Goal: Task Accomplishment & Management: Use online tool/utility

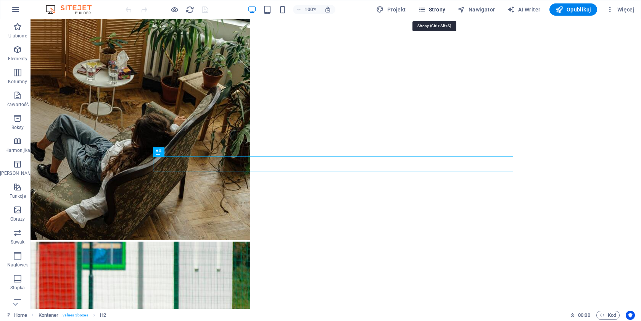
click at [429, 10] on span "Strony" at bounding box center [431, 10] width 27 height 8
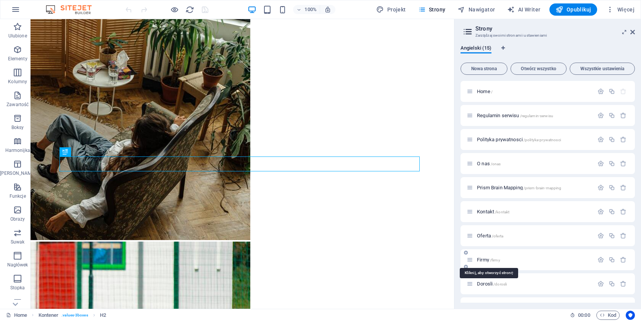
click at [484, 259] on span "Firmy /firmy" at bounding box center [488, 260] width 23 height 6
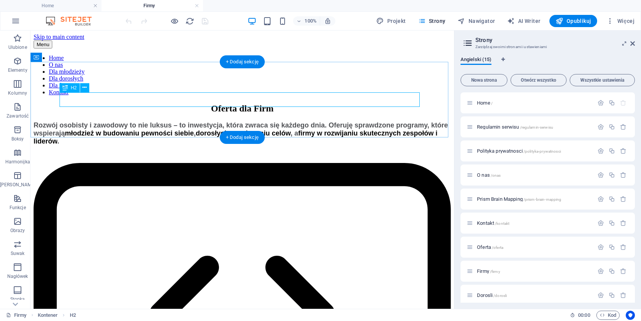
click at [273, 103] on div "Oferta dla Firm" at bounding box center [242, 108] width 417 height 10
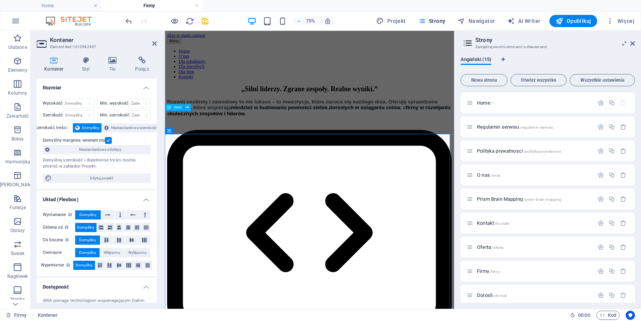
click at [247, 145] on div "Rozwój osobisty i zawodowy to nie luksus – to inwestycja, która zwraca się każd…" at bounding box center [358, 133] width 380 height 24
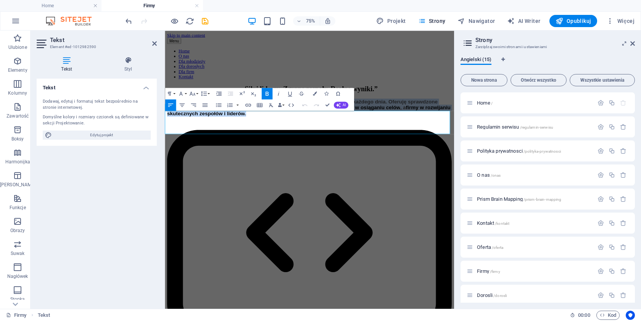
drag, startPoint x: 247, startPoint y: 164, endPoint x: 145, endPoint y: 132, distance: 106.8
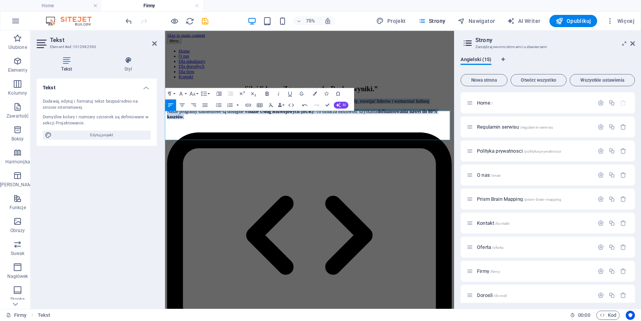
click at [267, 93] on icon "button" at bounding box center [266, 94] width 3 height 4
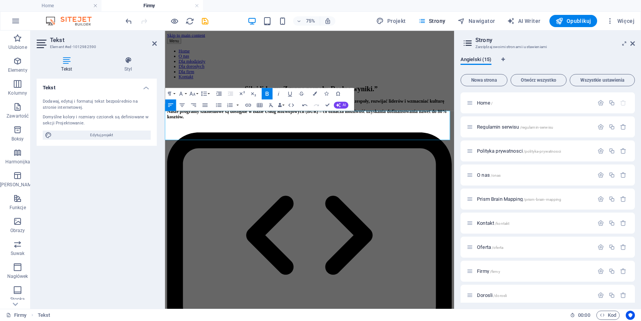
click at [267, 93] on icon "button" at bounding box center [266, 94] width 3 height 4
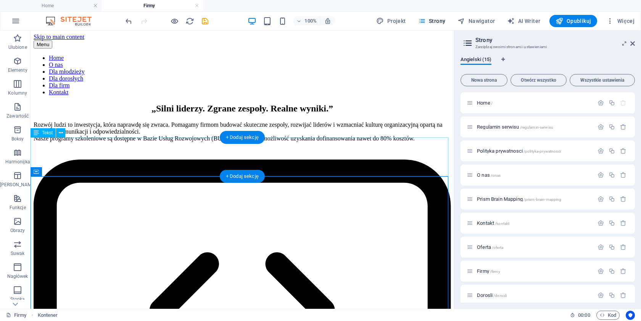
click at [158, 142] on div "Rozwój ludzi to inwestycja, która naprawdę się zwraca. Pomagamy firmom budować …" at bounding box center [242, 131] width 417 height 21
click at [157, 142] on div "Rozwój ludzi to inwestycja, która naprawdę się zwraca. Pomagamy firmom budować …" at bounding box center [242, 131] width 417 height 21
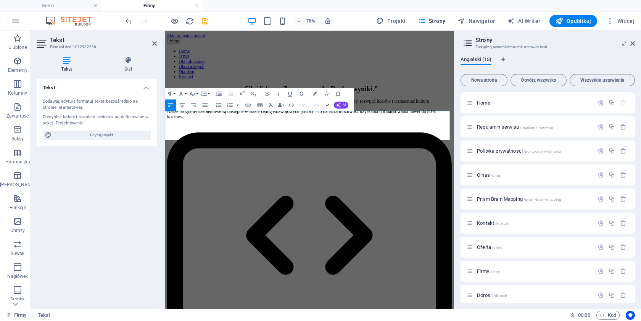
click at [292, 149] on p "Rozwój ludzi to inwestycja, która naprawdę się zwraca. Pomagamy firmom budować …" at bounding box center [358, 134] width 380 height 27
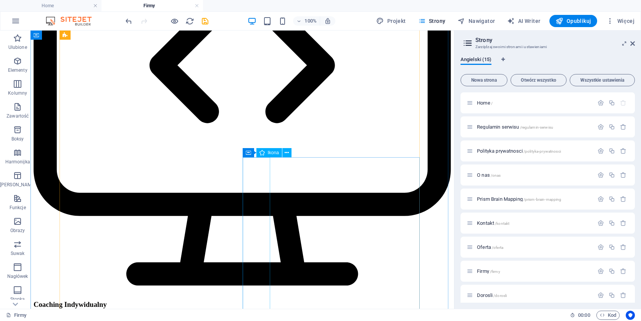
scroll to position [96, 0]
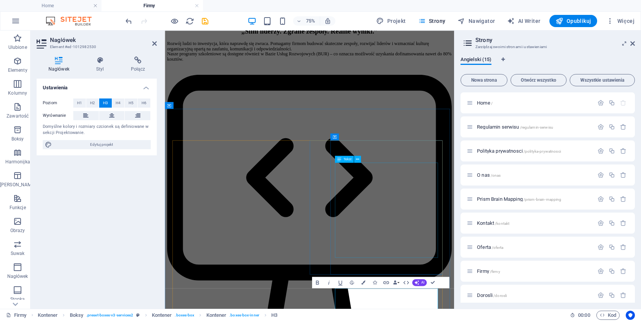
scroll to position [171, 0]
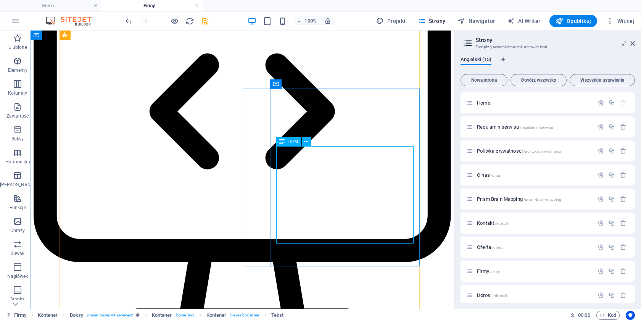
scroll to position [315, 0]
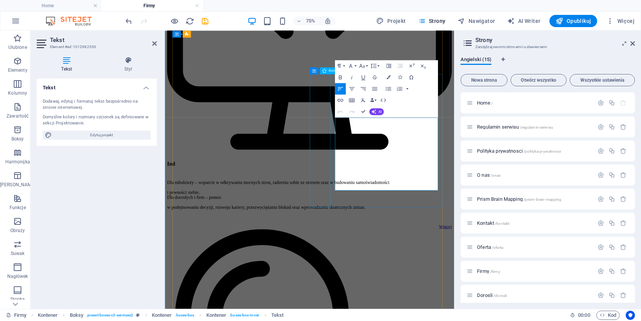
drag, startPoint x: 516, startPoint y: 231, endPoint x: 363, endPoint y: 153, distance: 172.2
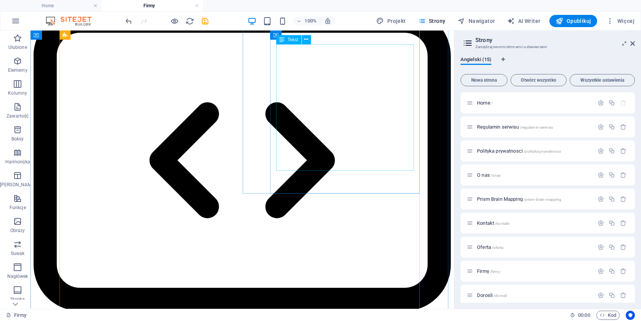
scroll to position [132, 0]
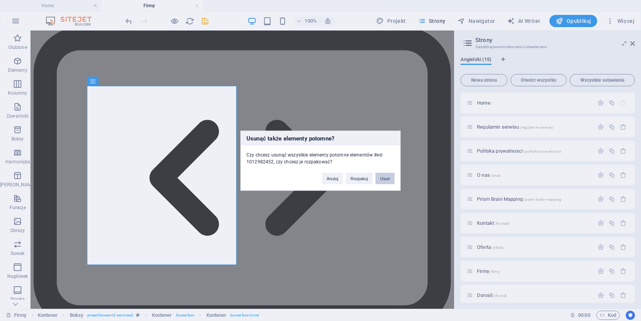
click at [388, 174] on button "Usuń" at bounding box center [384, 177] width 19 height 11
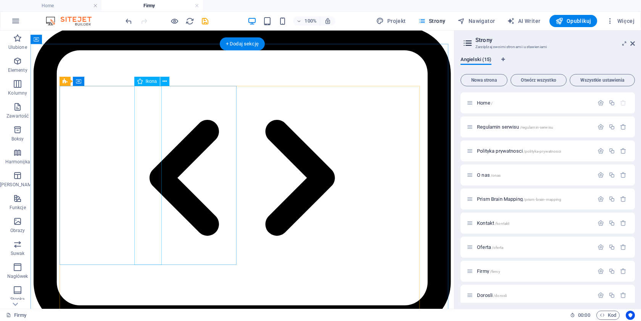
click at [154, 197] on figure at bounding box center [242, 213] width 417 height 372
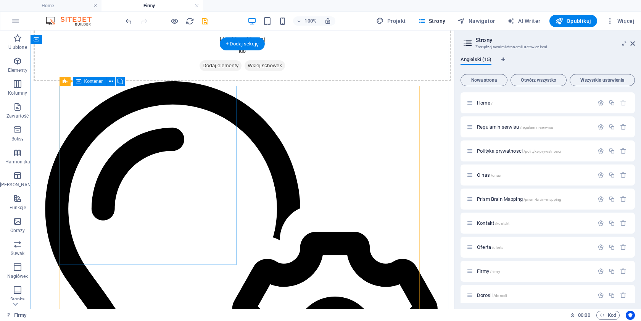
click at [154, 81] on div "Upuść treść tutaj lub Dodaj elementy Wklej schowek" at bounding box center [242, 54] width 417 height 54
click at [109, 81] on icon at bounding box center [111, 81] width 4 height 8
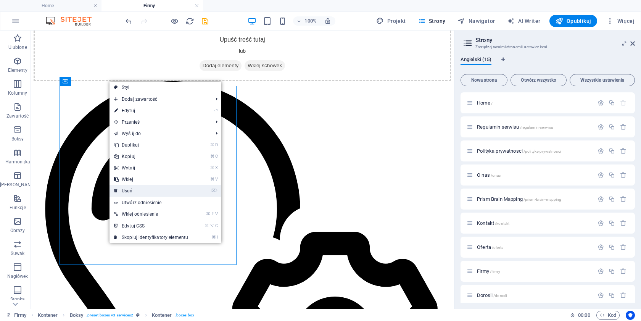
click at [125, 192] on link "⌦ Usuń" at bounding box center [151, 190] width 83 height 11
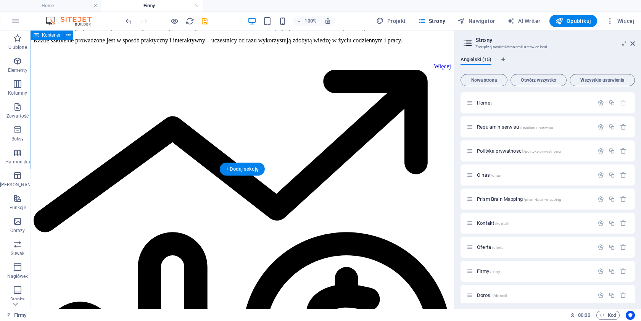
scroll to position [523, 0]
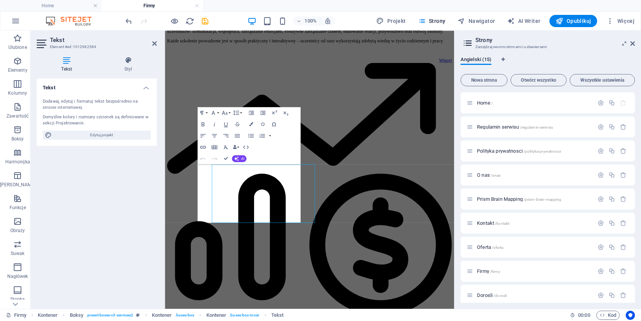
scroll to position [408, 0]
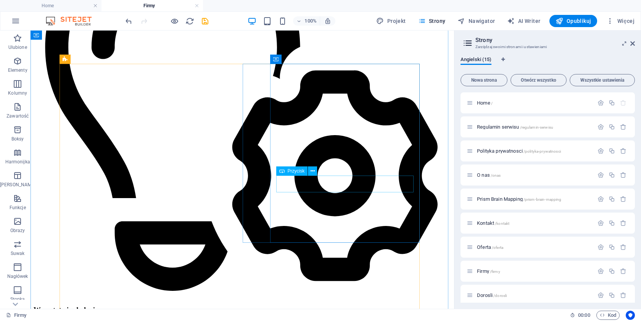
scroll to position [290, 0]
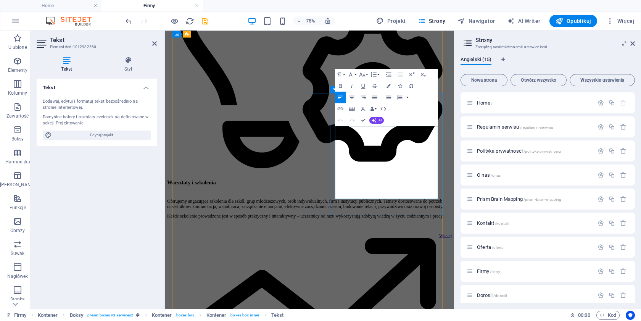
drag, startPoint x: 508, startPoint y: 171, endPoint x: 500, endPoint y: 162, distance: 11.9
drag, startPoint x: 411, startPoint y: 222, endPoint x: 500, endPoint y: 218, distance: 89.0
drag, startPoint x: 364, startPoint y: 121, endPoint x: 336, endPoint y: 118, distance: 28.8
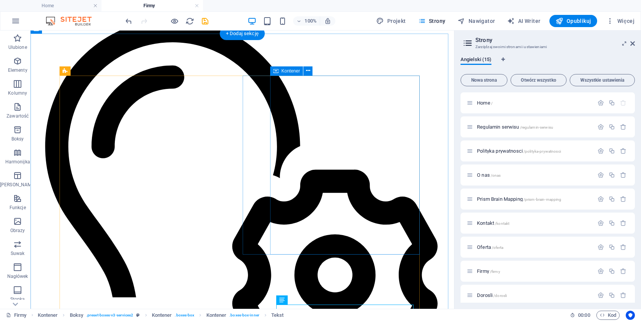
scroll to position [135, 0]
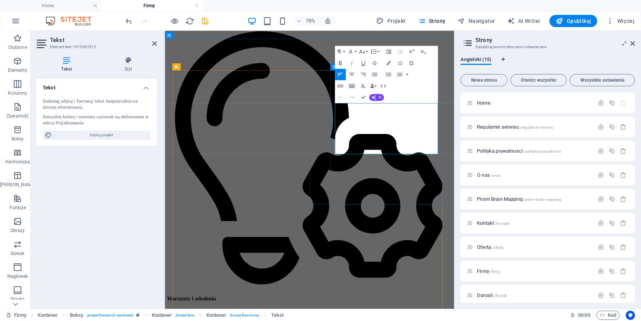
drag, startPoint x: 486, startPoint y: 141, endPoint x: 390, endPoint y: 142, distance: 95.8
drag, startPoint x: 363, startPoint y: 98, endPoint x: 332, endPoint y: 68, distance: 42.6
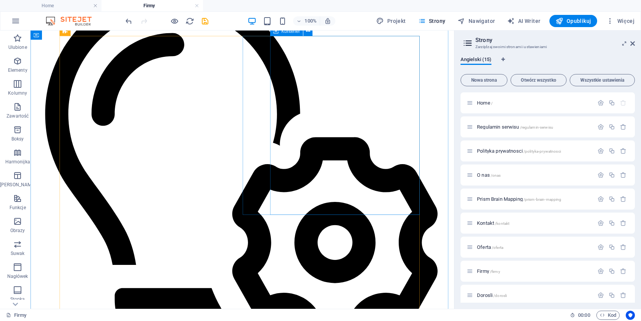
scroll to position [208, 0]
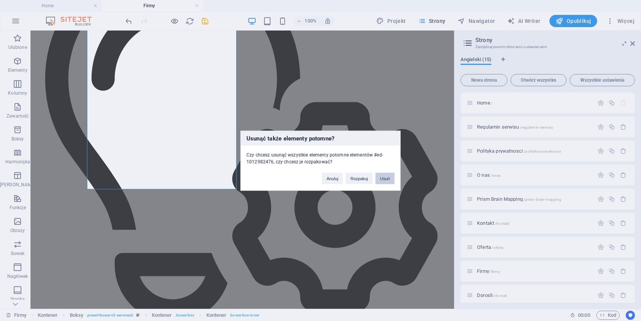
click at [385, 178] on button "Usuń" at bounding box center [384, 177] width 19 height 11
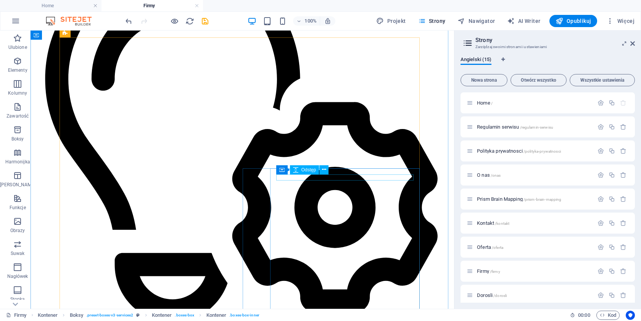
scroll to position [181, 0]
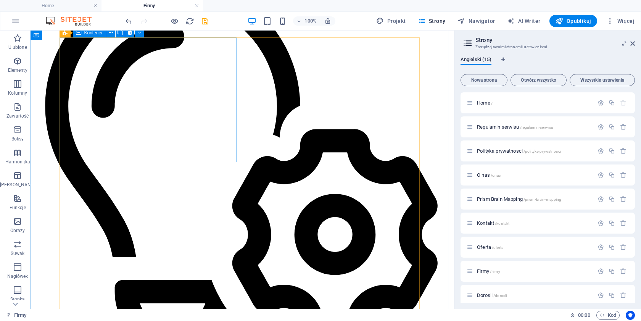
click at [221, 153] on div at bounding box center [242, 165] width 417 height 372
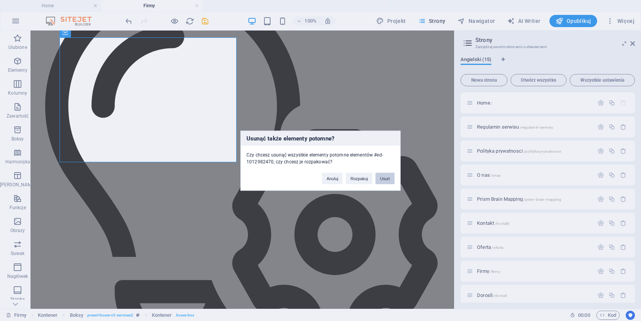
click at [387, 182] on button "Usuń" at bounding box center [384, 177] width 19 height 11
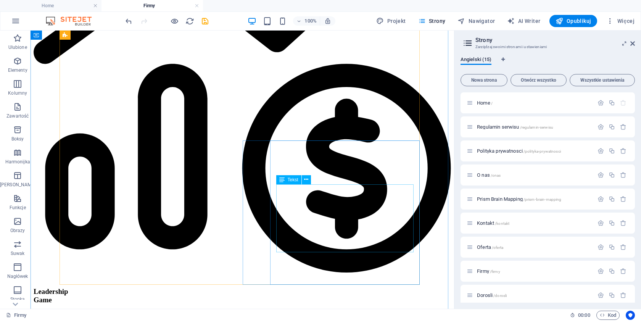
scroll to position [369, 0]
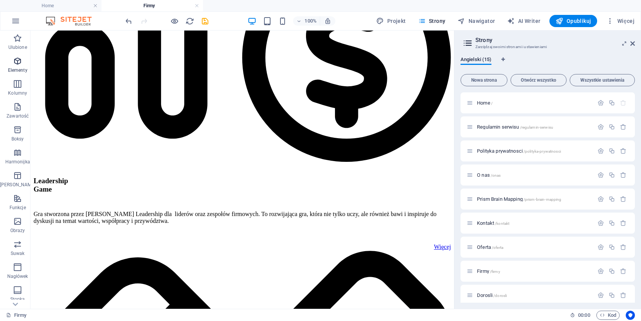
click at [13, 62] on icon "button" at bounding box center [17, 60] width 9 height 9
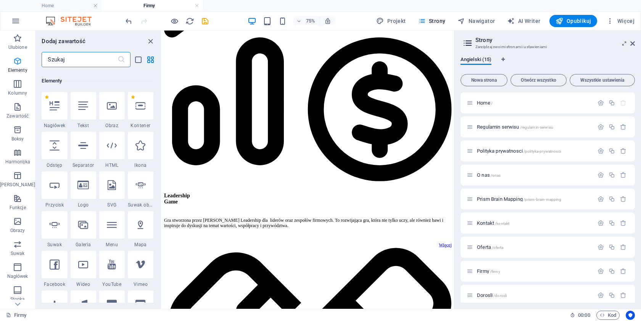
scroll to position [81, 0]
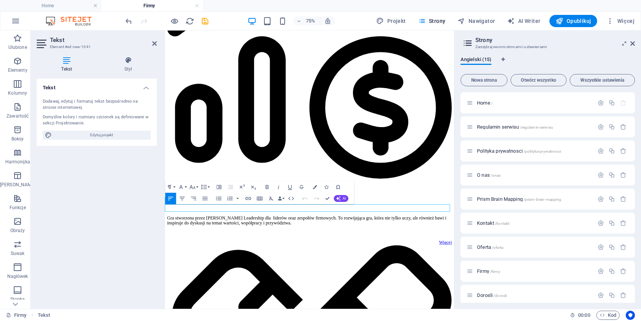
drag, startPoint x: 78, startPoint y: 106, endPoint x: 231, endPoint y: 1, distance: 185.9
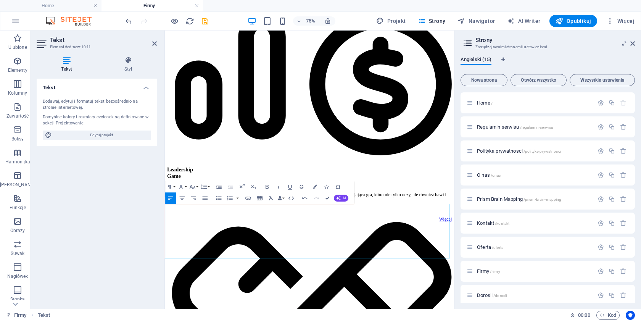
scroll to position [333, 0]
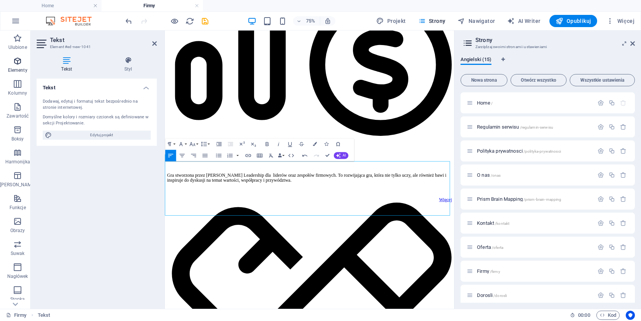
click at [15, 58] on icon "button" at bounding box center [17, 60] width 9 height 9
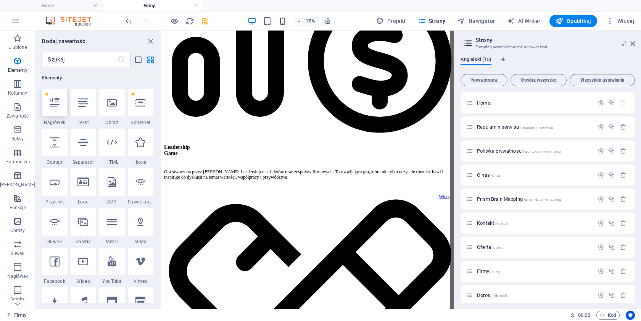
scroll to position [348, 0]
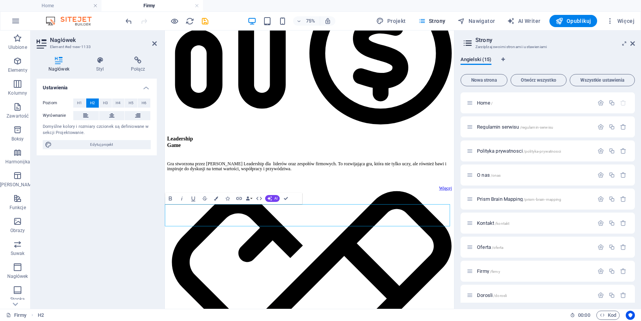
drag, startPoint x: 206, startPoint y: 283, endPoint x: 440, endPoint y: 297, distance: 234.7
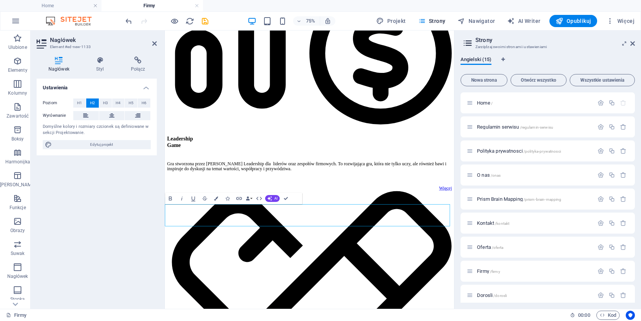
drag, startPoint x: 425, startPoint y: 270, endPoint x: 441, endPoint y: 277, distance: 17.4
drag, startPoint x: 316, startPoint y: 284, endPoint x: 158, endPoint y: 270, distance: 158.9
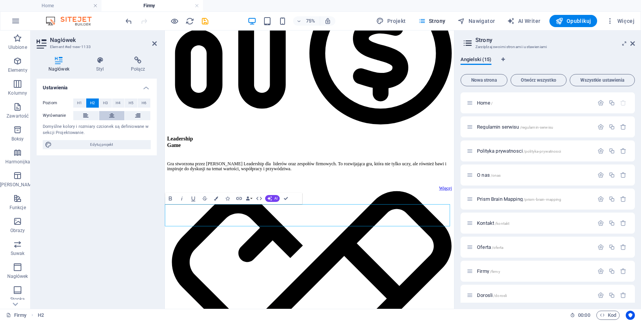
click at [108, 114] on button at bounding box center [112, 115] width 26 height 9
click at [15, 60] on icon "button" at bounding box center [17, 60] width 9 height 9
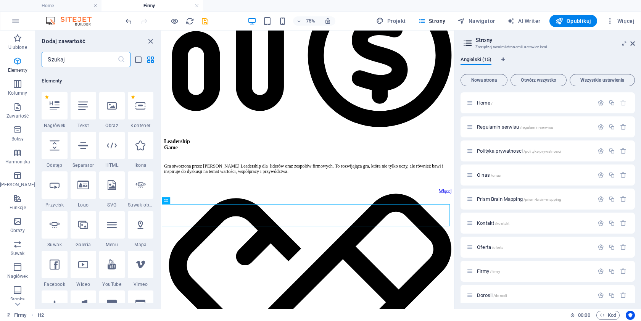
scroll to position [81, 0]
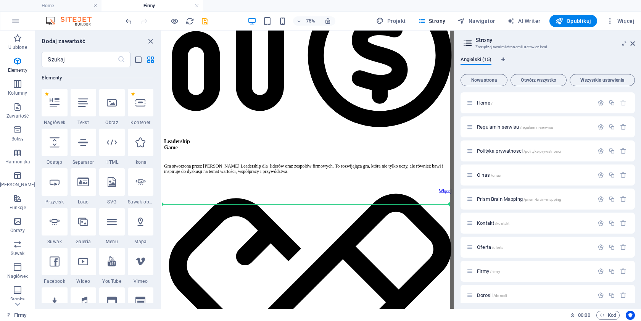
select select "px"
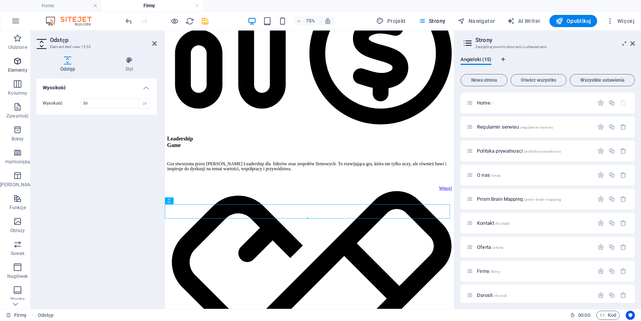
click at [13, 61] on icon "button" at bounding box center [17, 60] width 9 height 9
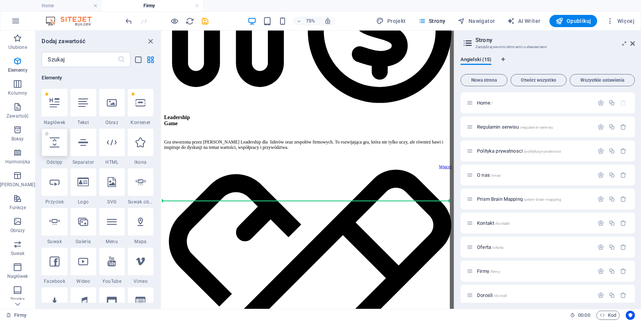
scroll to position [396, 0]
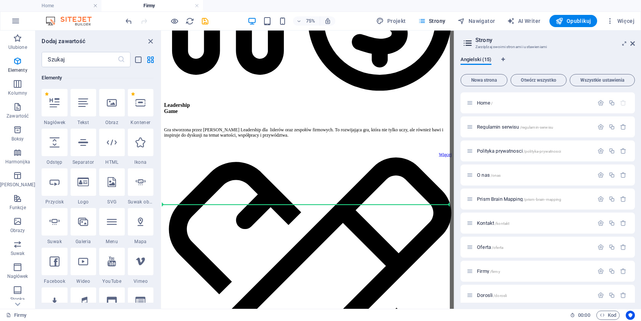
select select "px"
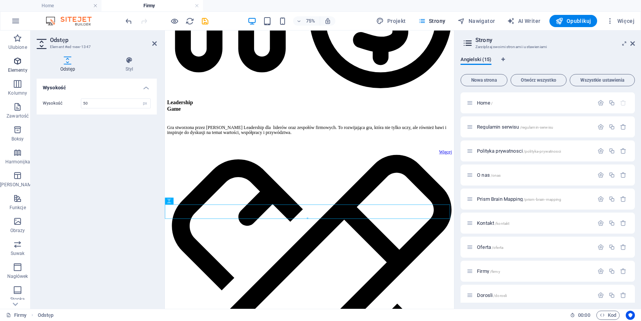
click at [13, 60] on icon "button" at bounding box center [17, 60] width 9 height 9
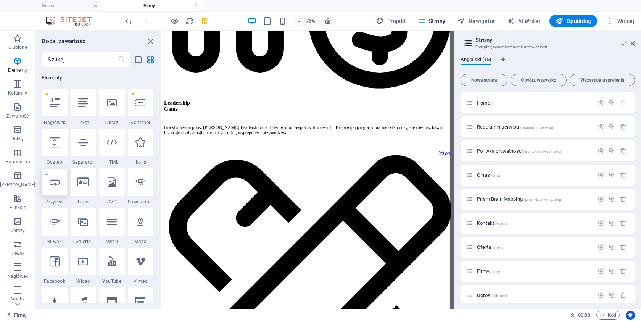
scroll to position [416, 0]
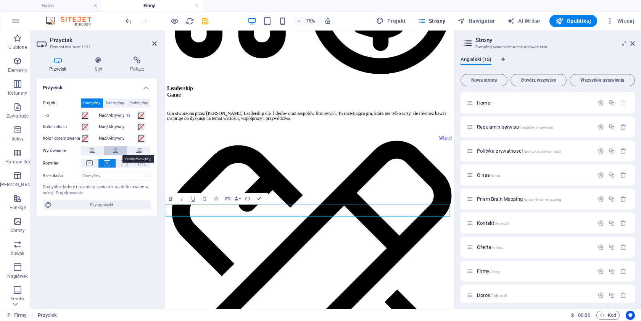
click at [118, 150] on button at bounding box center [115, 150] width 23 height 9
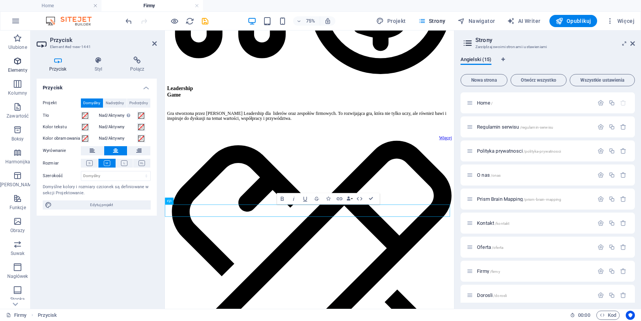
click at [15, 68] on p "Elementy" at bounding box center [17, 70] width 19 height 6
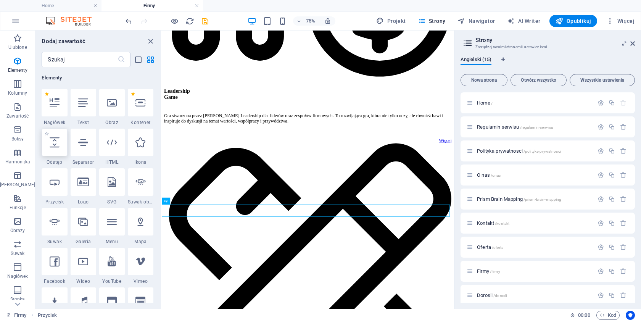
scroll to position [432, 0]
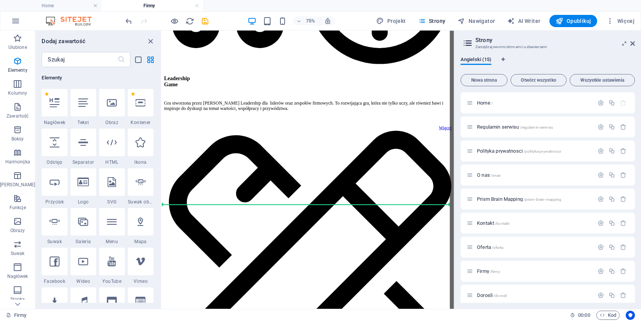
select select "px"
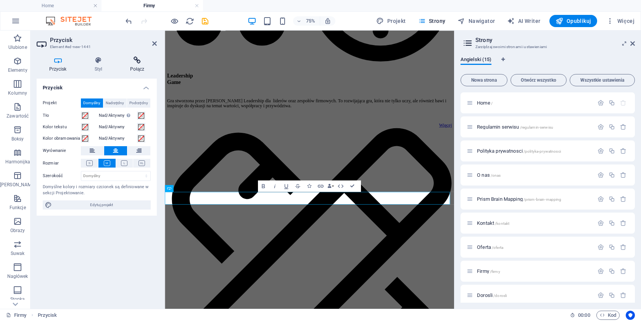
click at [140, 69] on h4 "Połącz" at bounding box center [137, 64] width 39 height 16
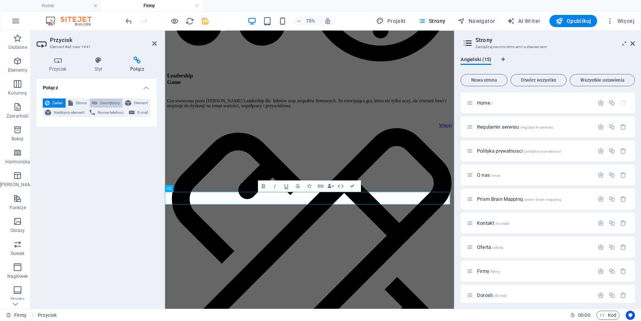
click at [112, 101] on span "Zewnętrzny" at bounding box center [110, 102] width 21 height 9
select select "blank"
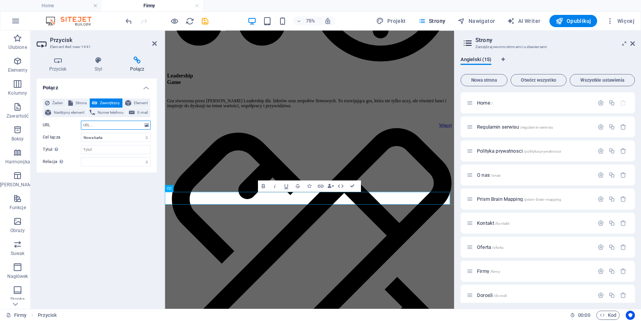
click at [103, 126] on input "URL" at bounding box center [116, 125] width 70 height 9
paste input "[URL][DOMAIN_NAME]"
type input "[URL][DOMAIN_NAME]"
click at [155, 45] on icon at bounding box center [154, 43] width 5 height 6
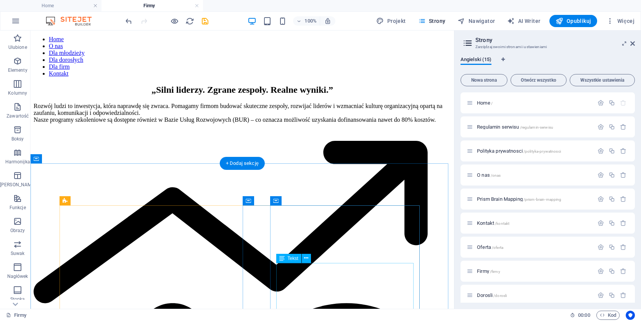
scroll to position [0, 0]
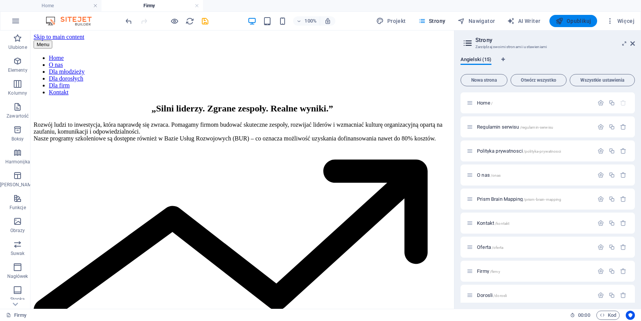
click at [572, 19] on span "Opublikuj" at bounding box center [573, 21] width 35 height 8
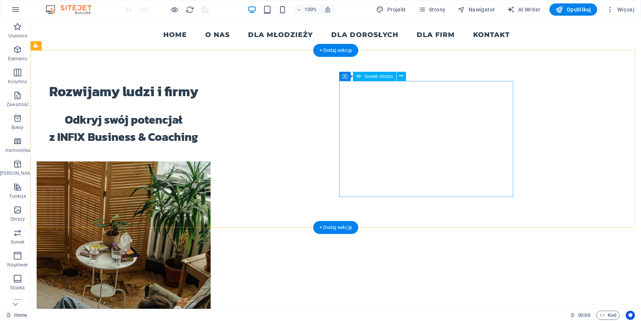
select select "ms"
select select "s"
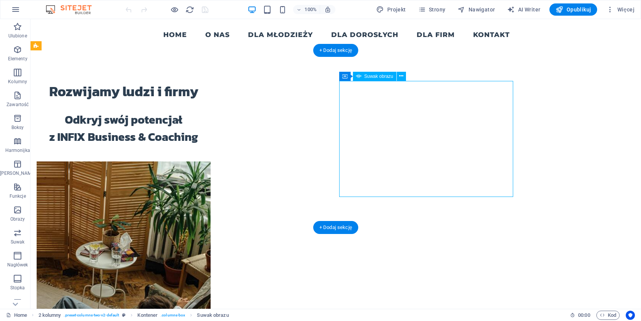
select select "progressive"
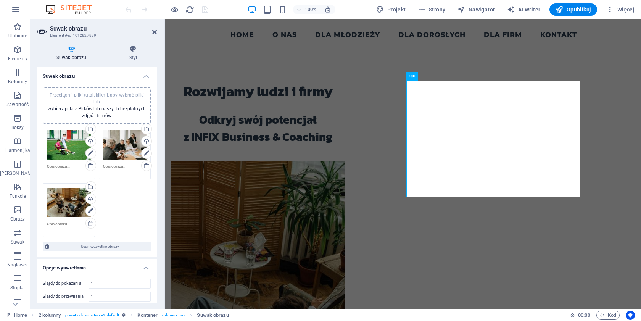
click at [63, 139] on div "Przeciągnij pliki tutaj, kliknij, aby wybrać pliki lub wybierz pliki z Plików l…" at bounding box center [69, 145] width 44 height 31
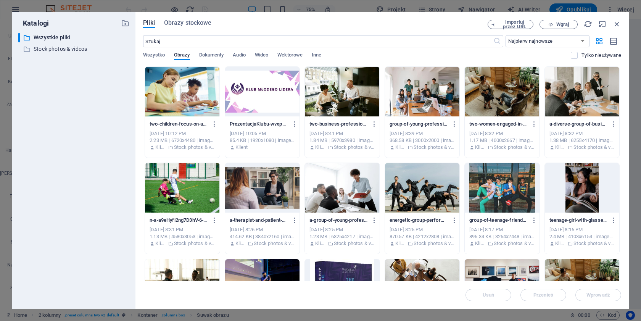
click at [419, 92] on div at bounding box center [422, 92] width 74 height 50
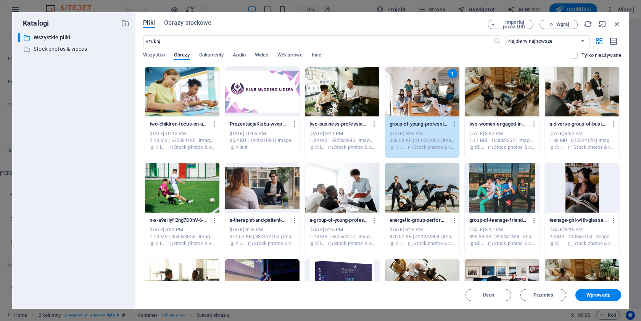
click at [419, 92] on div "1" at bounding box center [422, 92] width 74 height 50
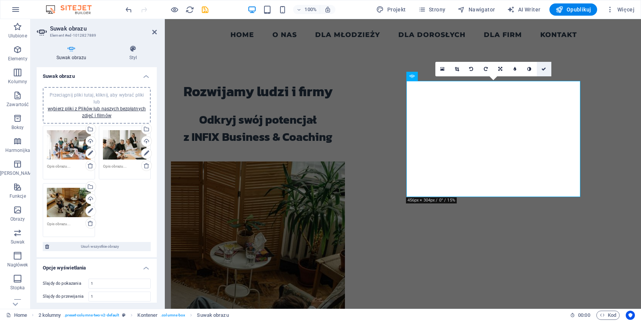
click at [544, 71] on link at bounding box center [544, 69] width 15 height 15
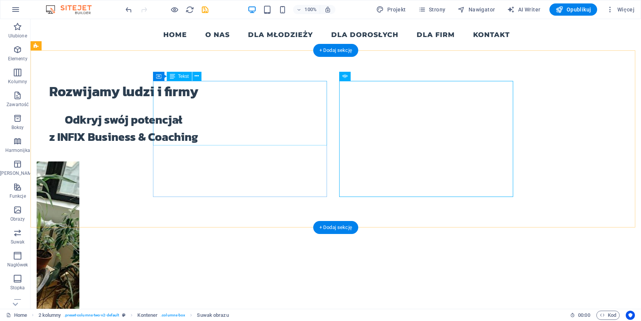
click at [172, 138] on div "Rozwijamy ludzi i firmy Odkryj swój potencjał z INFIX Business & Coaching" at bounding box center [124, 113] width 174 height 65
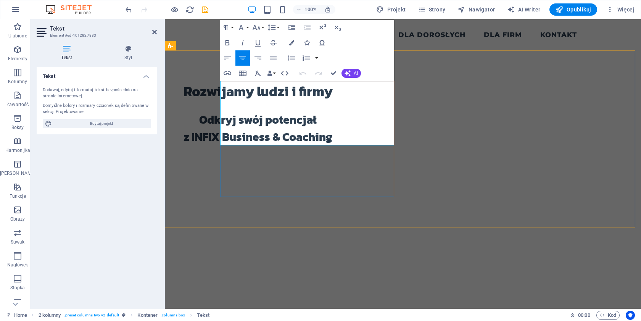
click at [232, 138] on span "Odkryj swój potencjał z INFIX Business & Coaching" at bounding box center [258, 128] width 149 height 34
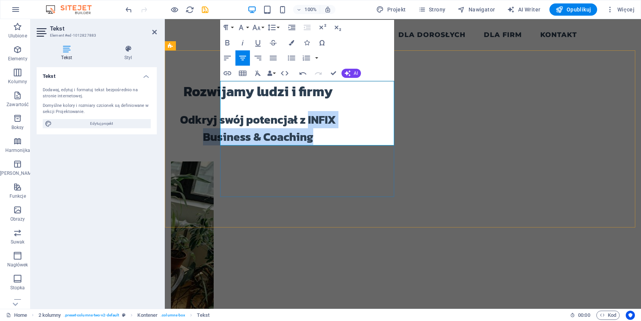
drag, startPoint x: 356, startPoint y: 119, endPoint x: 379, endPoint y: 143, distance: 33.5
click at [345, 142] on p "Odkryj swój potencjał z INFIX Business & Coaching" at bounding box center [258, 128] width 174 height 34
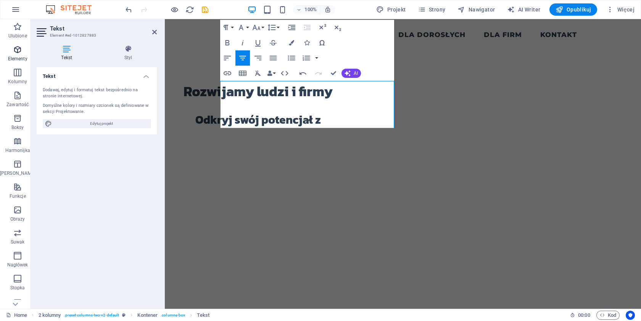
click at [9, 49] on span "Elementy" at bounding box center [17, 54] width 35 height 18
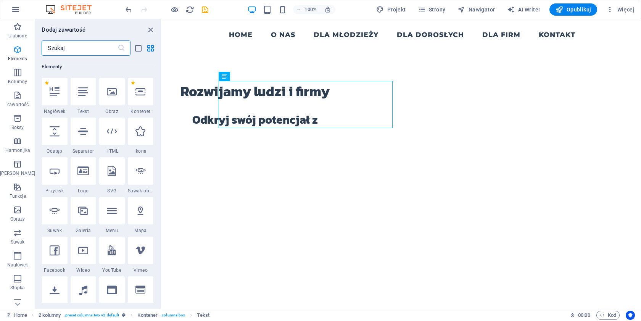
scroll to position [81, 0]
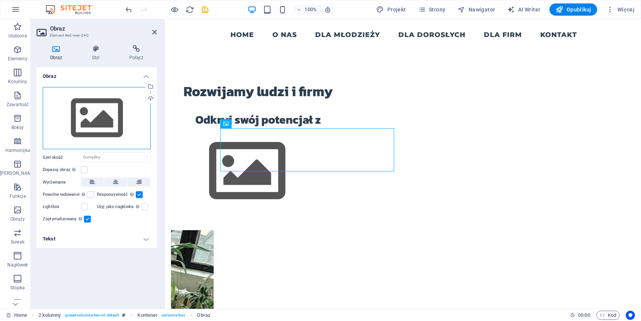
click at [113, 121] on div "Przeciągnij pliki tutaj, kliknij, aby wybrać pliki lub wybierz pliki z Plików l…" at bounding box center [97, 118] width 108 height 63
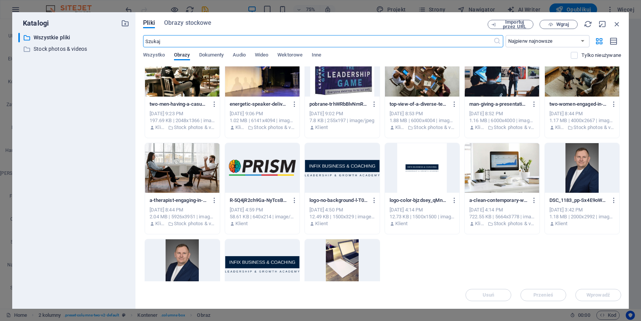
scroll to position [261, 0]
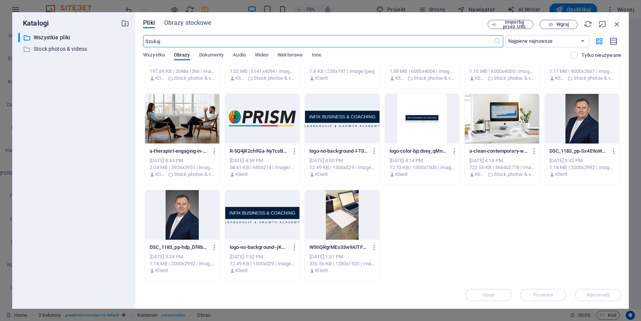
click at [357, 121] on div at bounding box center [342, 119] width 74 height 50
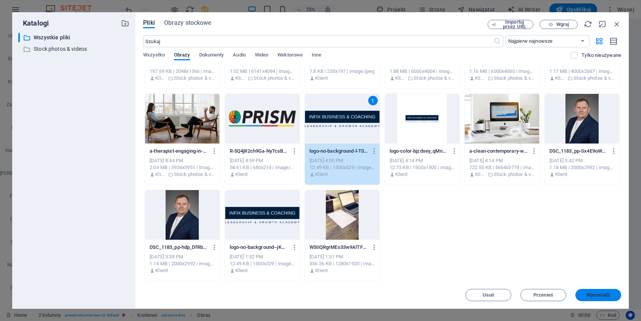
click at [593, 295] on span "Wprowadź" at bounding box center [599, 295] width 24 height 5
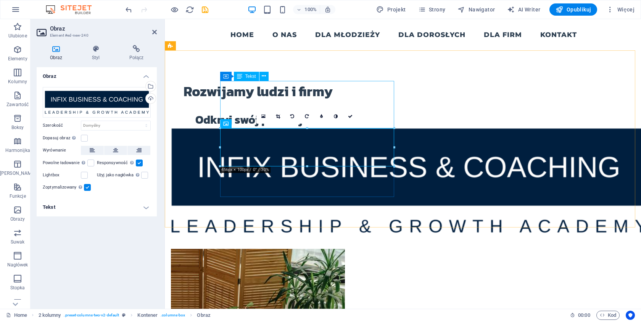
click at [345, 119] on div "Rozwijamy ludzi i firmy Odkryj swój potencjał z" at bounding box center [258, 105] width 174 height 48
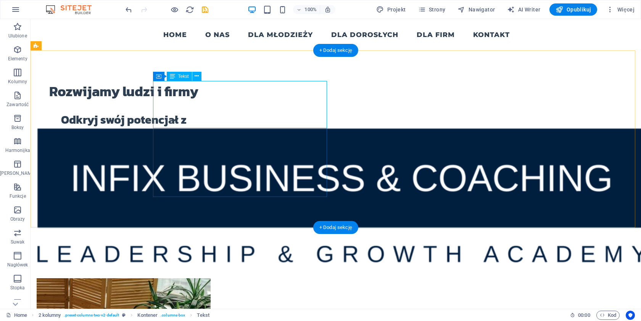
click at [211, 117] on div "Rozwijamy ludzi i firmy Odkryj swój potencjał z" at bounding box center [124, 105] width 174 height 48
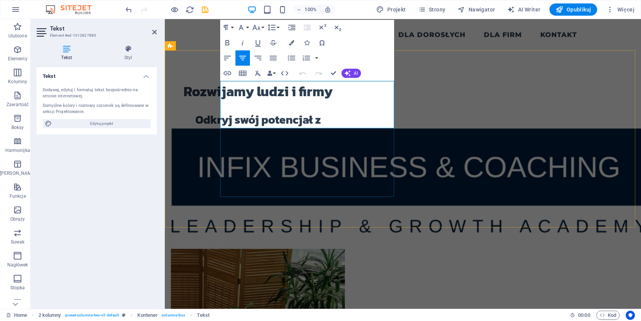
click at [345, 121] on p "Odkryj swój potencjał z" at bounding box center [258, 119] width 174 height 17
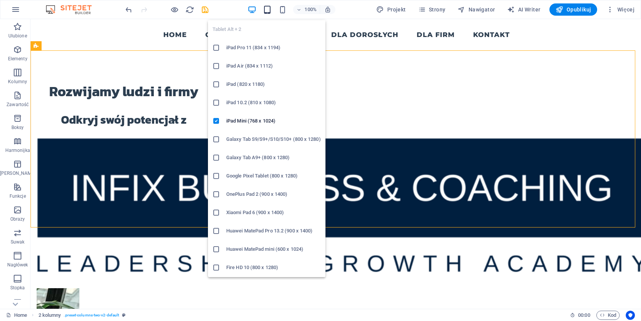
click at [268, 8] on icon "button" at bounding box center [267, 9] width 9 height 9
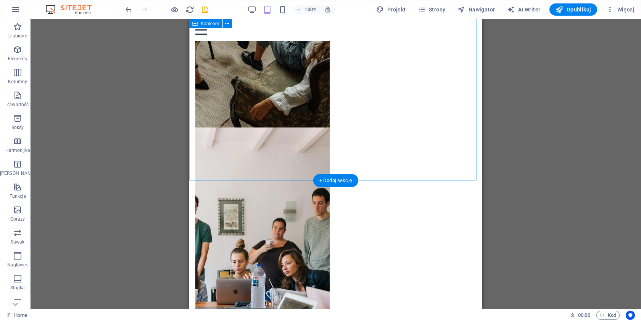
scroll to position [0, 0]
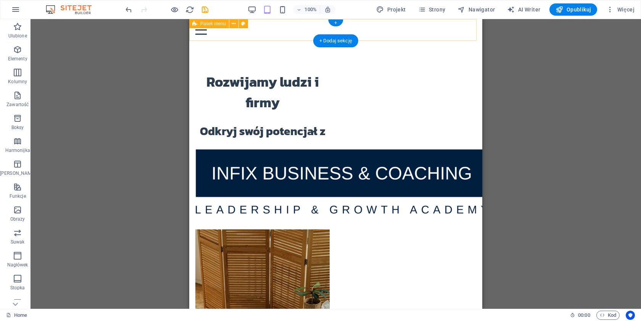
click at [472, 29] on div "Menu Home O nas Dla młodzieży Dla dorosłych Dla firm Kontakt" at bounding box center [335, 30] width 293 height 22
click at [470, 29] on div "Menu Home O nas Dla młodzieży Dla dorosłych Dla firm Kontakt" at bounding box center [335, 30] width 293 height 22
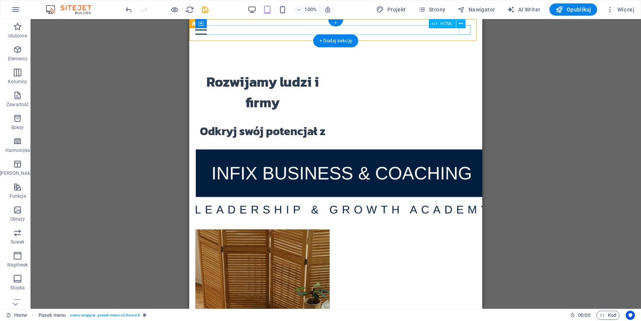
click at [469, 31] on div "Menu" at bounding box center [335, 30] width 281 height 10
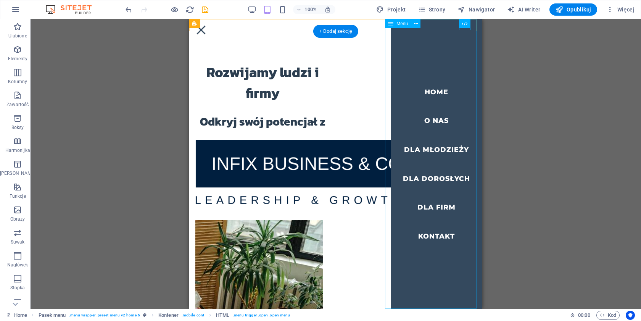
click at [434, 148] on nav "Home O nas Dla młodzieży Dla dorosłych Dla firm Kontakt" at bounding box center [437, 164] width 92 height 290
click at [429, 149] on nav "Home O nas Dla młodzieży Dla dorosłych Dla firm Kontakt" at bounding box center [437, 164] width 92 height 290
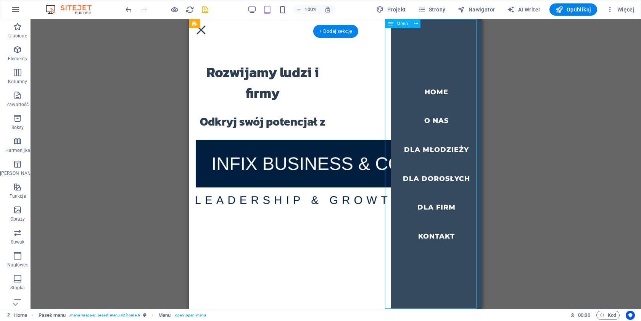
click at [410, 147] on nav "Home O nas Dla młodzieży Dla dorosłych Dla firm Kontakt" at bounding box center [437, 164] width 92 height 290
click at [431, 235] on nav "Home O nas Dla młodzieży Dla dorosłych Dla firm Kontakt" at bounding box center [437, 164] width 92 height 290
click at [434, 120] on nav "Home O nas Dla młodzieży Dla dorosłych Dla firm Kontakt" at bounding box center [437, 164] width 92 height 290
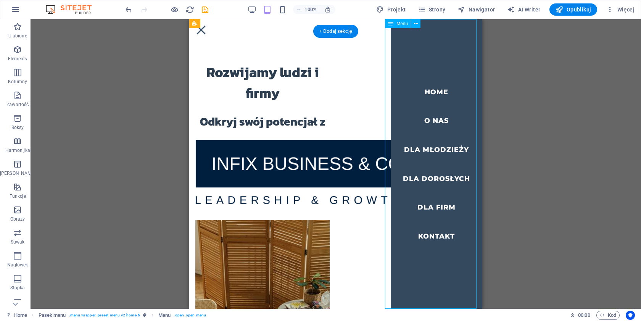
click at [430, 89] on nav "Home O nas Dla młodzieży Dla dorosłych Dla firm Kontakt" at bounding box center [437, 164] width 92 height 290
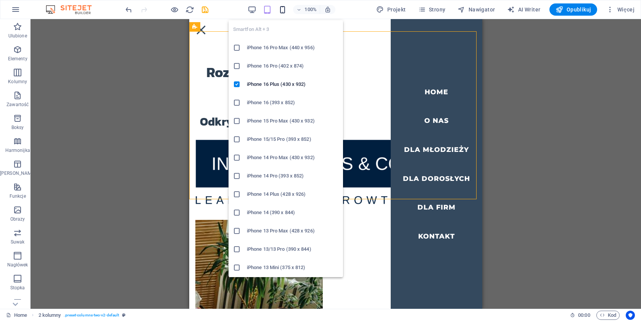
click at [283, 9] on icon "button" at bounding box center [282, 9] width 9 height 9
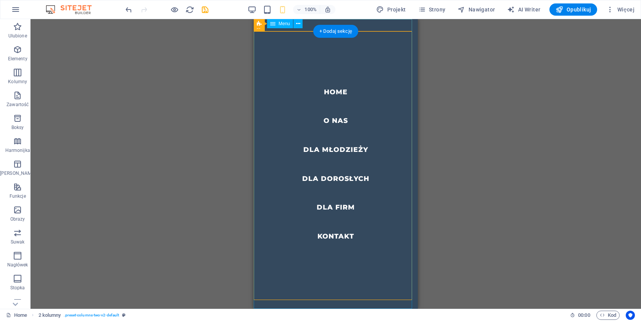
click at [335, 119] on nav "Home O nas Dla młodzieży Dla dorosłych Dla firm Kontakt" at bounding box center [336, 164] width 164 height 290
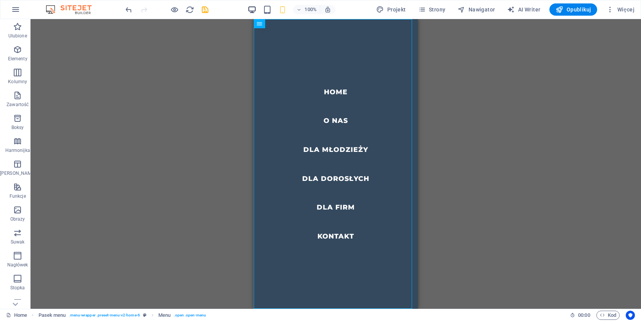
click at [256, 9] on icon "button" at bounding box center [252, 9] width 9 height 9
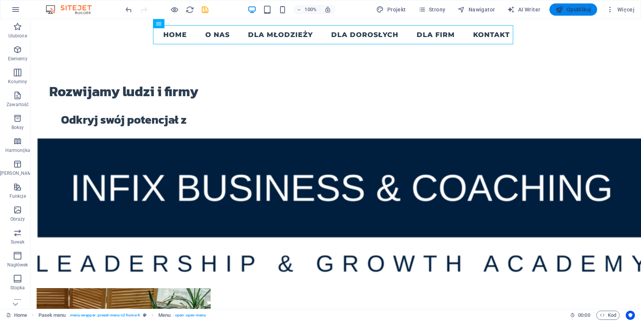
click at [574, 6] on span "Opublikuj" at bounding box center [573, 10] width 35 height 8
